Goal: Task Accomplishment & Management: Use online tool/utility

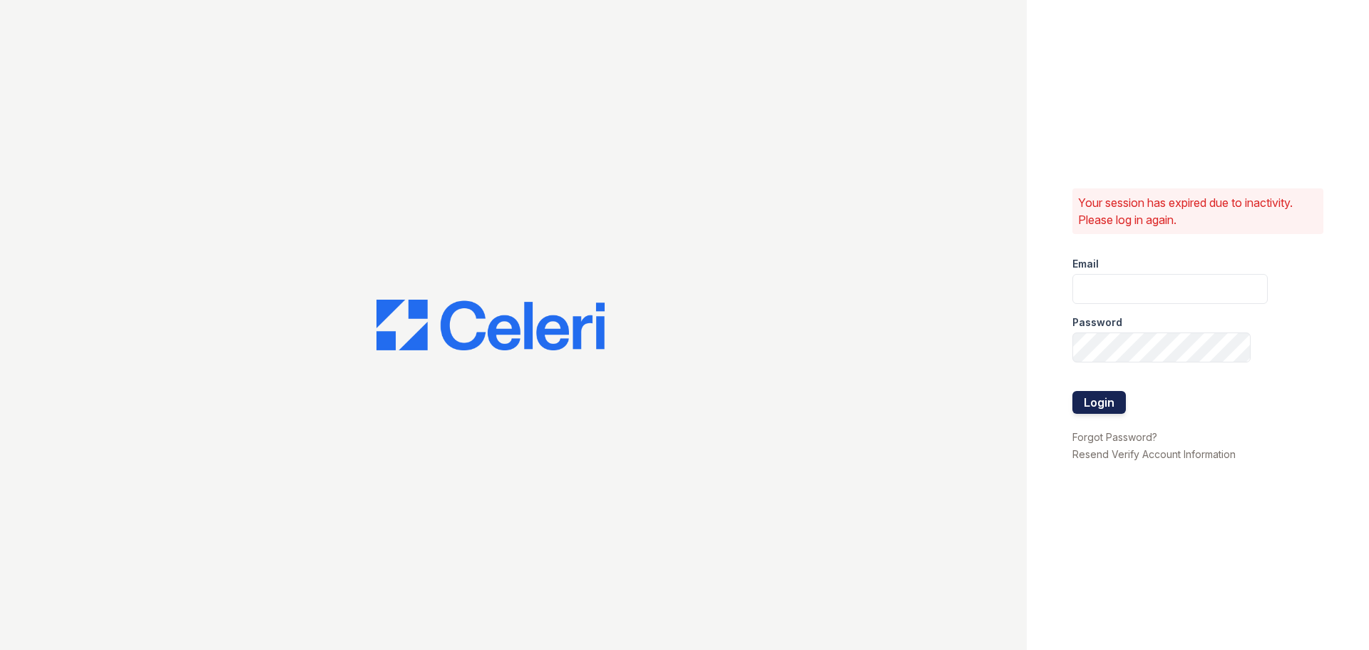
type input "residence2@cafmanagement.com"
click at [1081, 407] on button "Login" at bounding box center [1099, 402] width 53 height 23
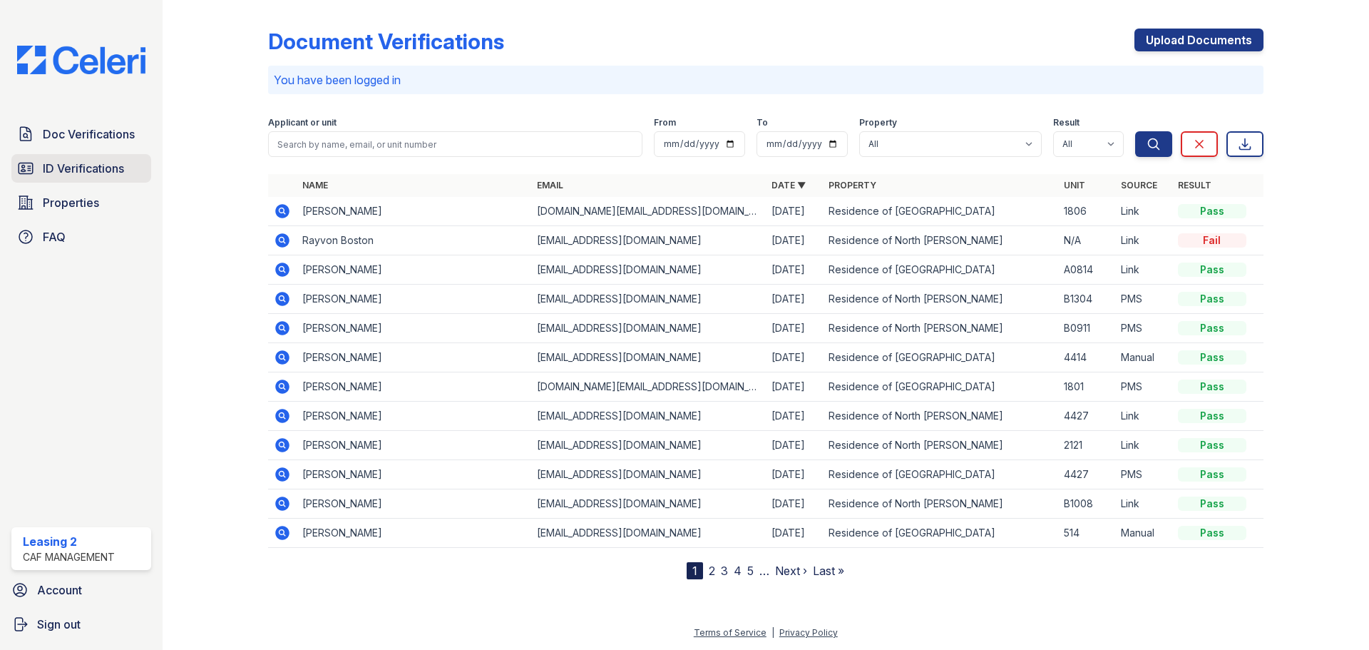
click at [98, 178] on link "ID Verifications" at bounding box center [81, 168] width 140 height 29
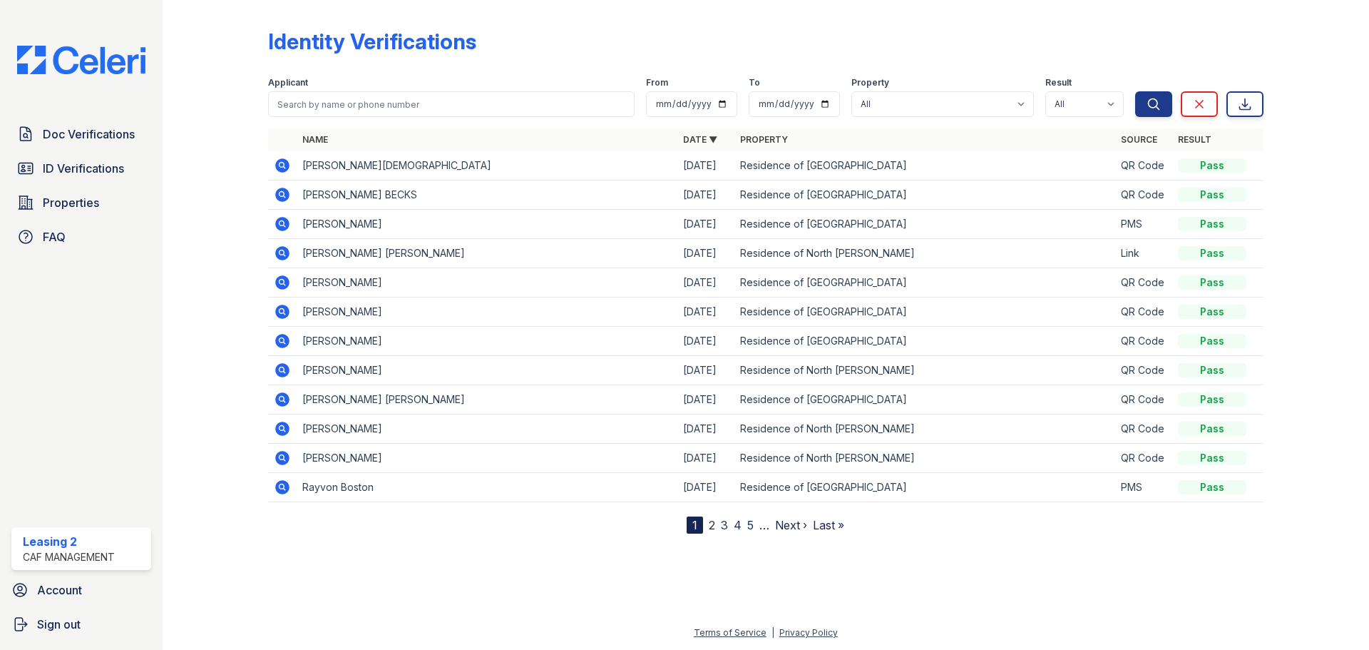
click at [884, 36] on div "Identity Verifications" at bounding box center [766, 47] width 996 height 37
click at [102, 174] on span "ID Verifications" at bounding box center [83, 168] width 81 height 17
